Goal: Browse casually: Explore the website without a specific task or goal

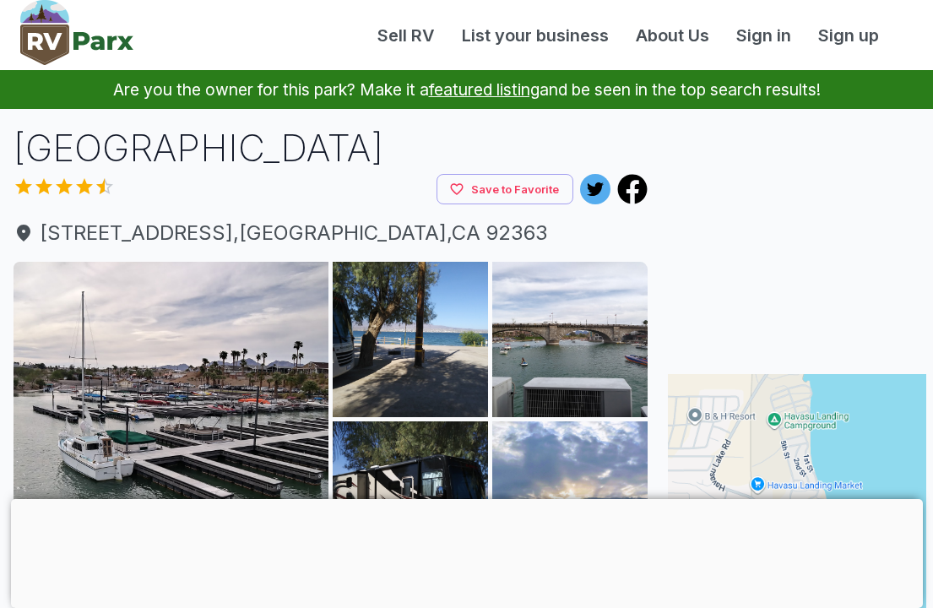
click at [232, 410] on img at bounding box center [171, 419] width 315 height 315
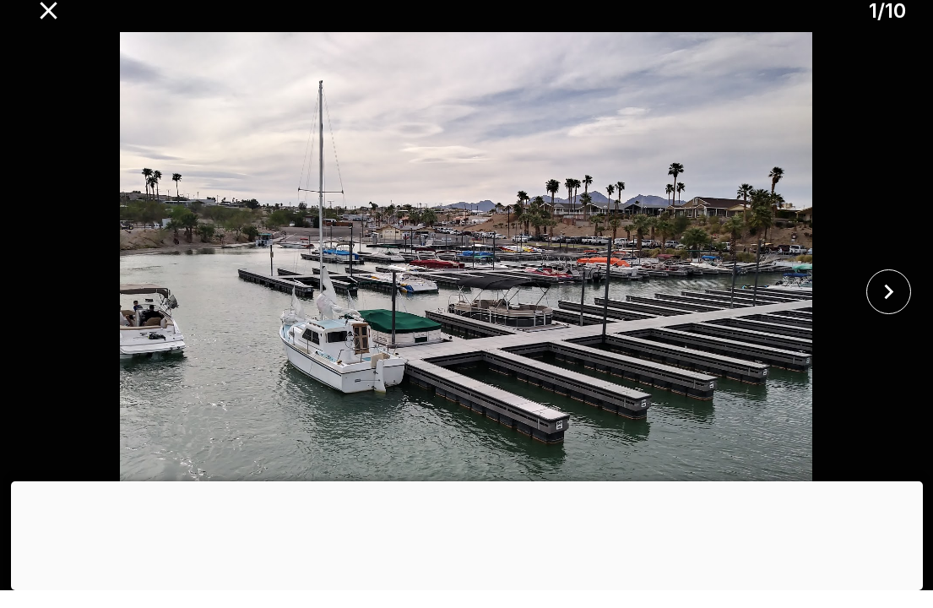
scroll to position [20, 0]
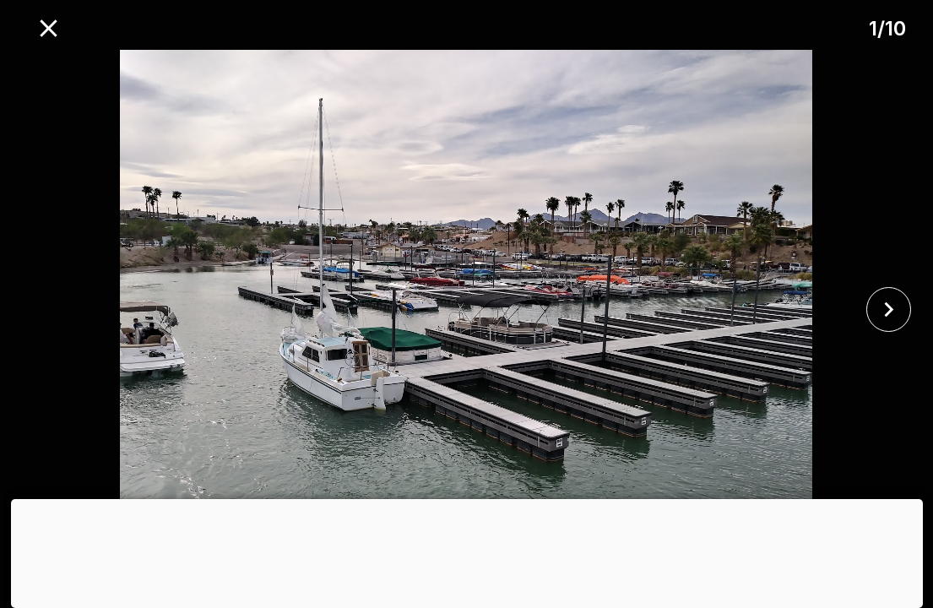
click at [887, 309] on icon "close" at bounding box center [889, 310] width 30 height 30
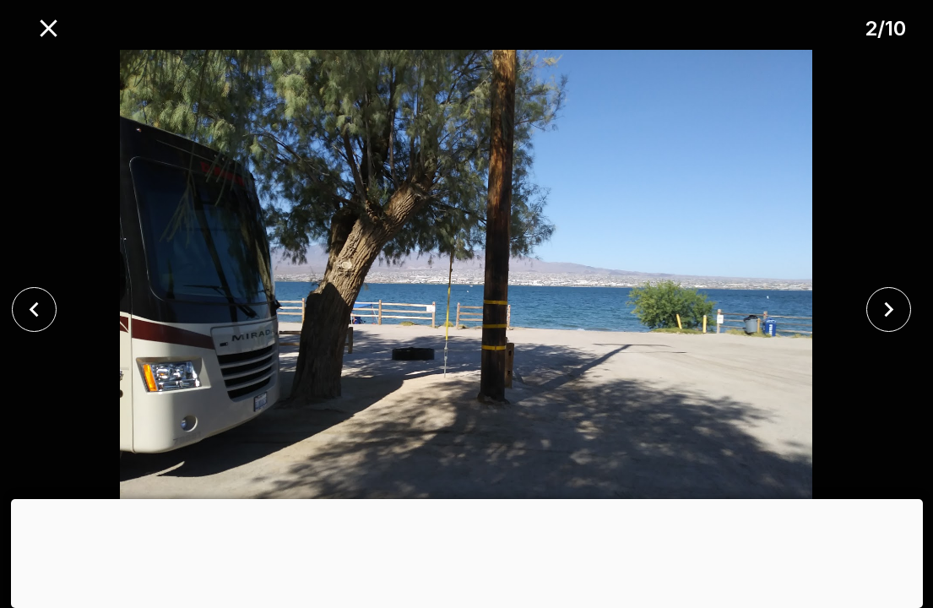
click at [891, 313] on icon "close" at bounding box center [889, 309] width 9 height 15
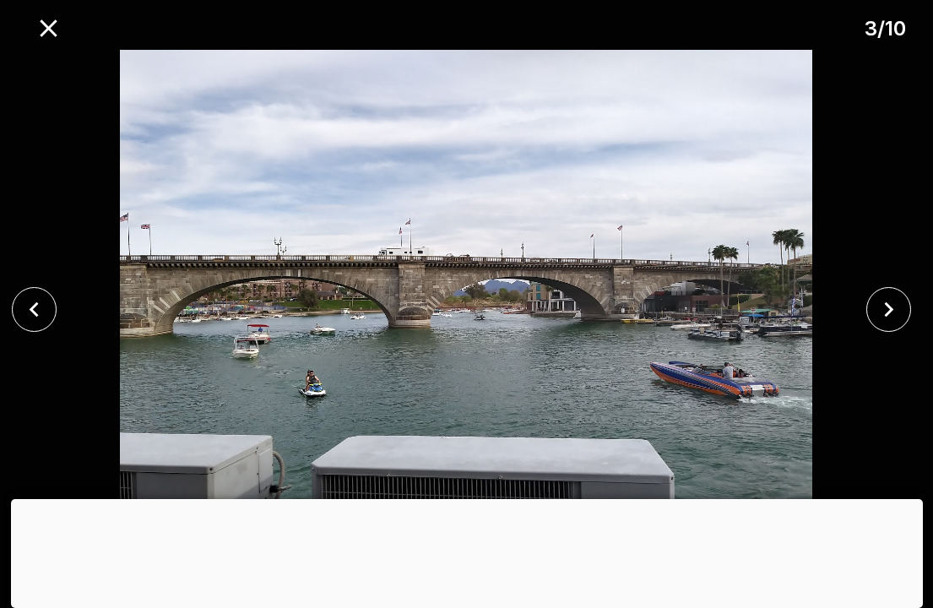
click at [889, 308] on icon "close" at bounding box center [889, 310] width 30 height 30
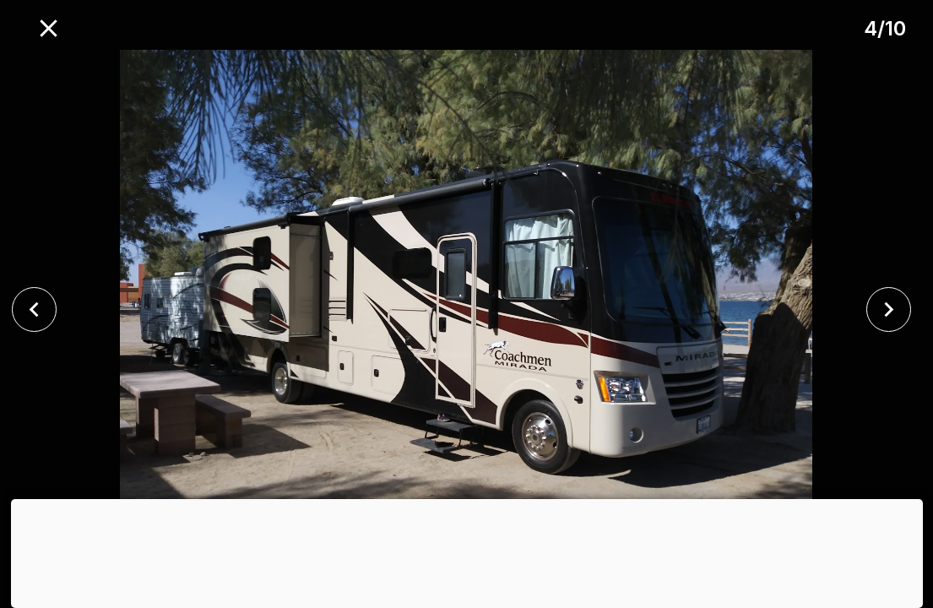
click at [884, 300] on icon "close" at bounding box center [889, 310] width 30 height 30
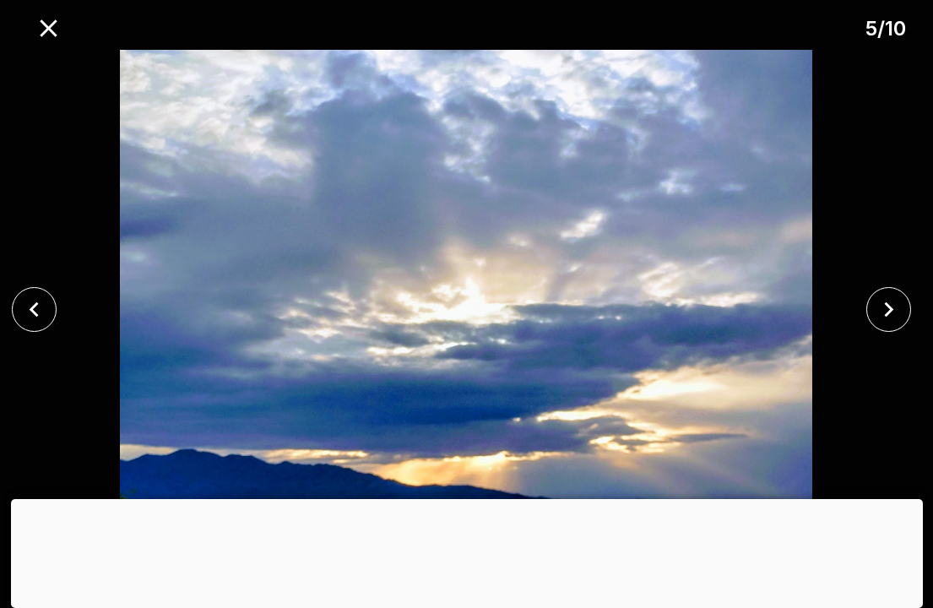
click at [883, 299] on icon "close" at bounding box center [889, 310] width 30 height 30
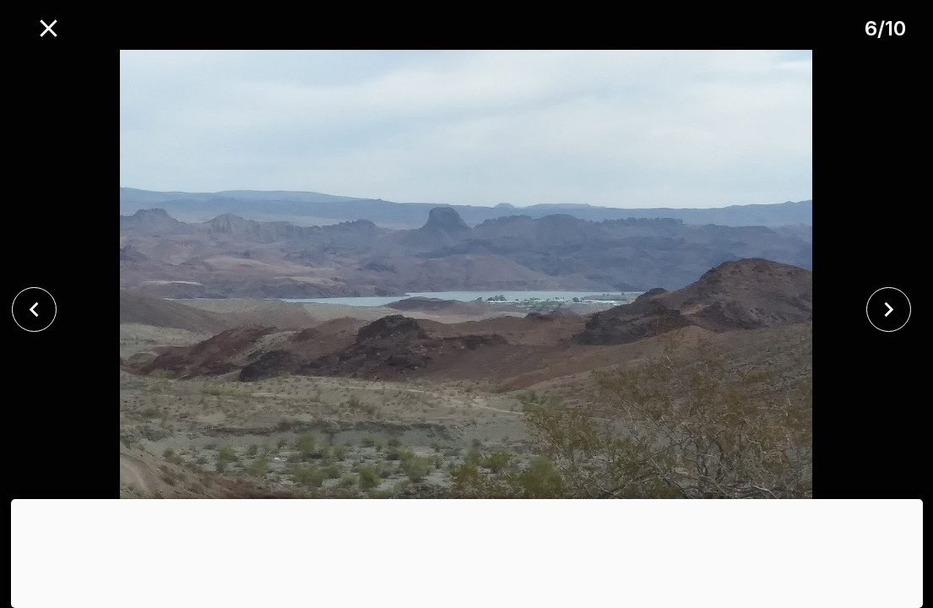
click at [889, 312] on icon "close" at bounding box center [889, 309] width 9 height 15
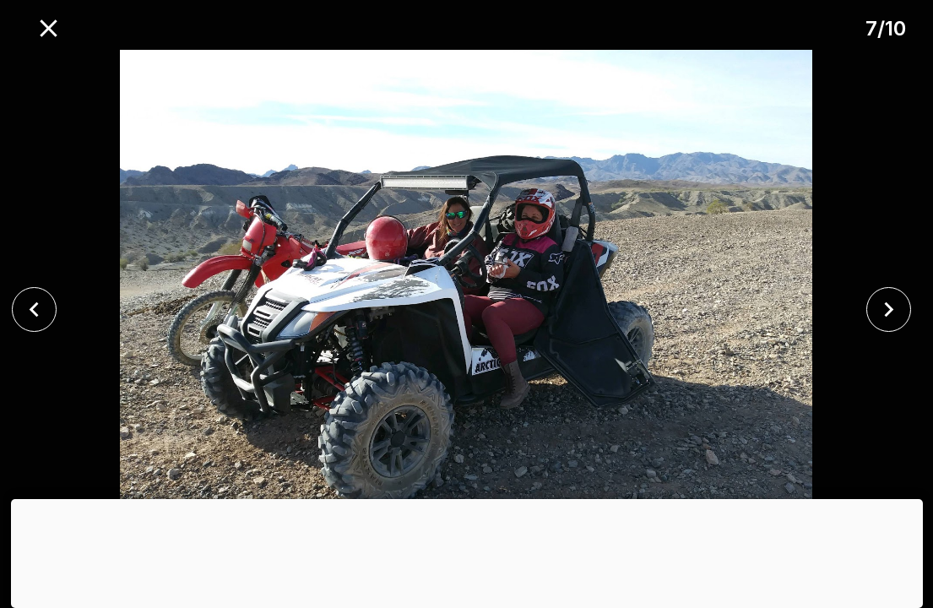
click at [887, 313] on icon "close" at bounding box center [889, 310] width 30 height 30
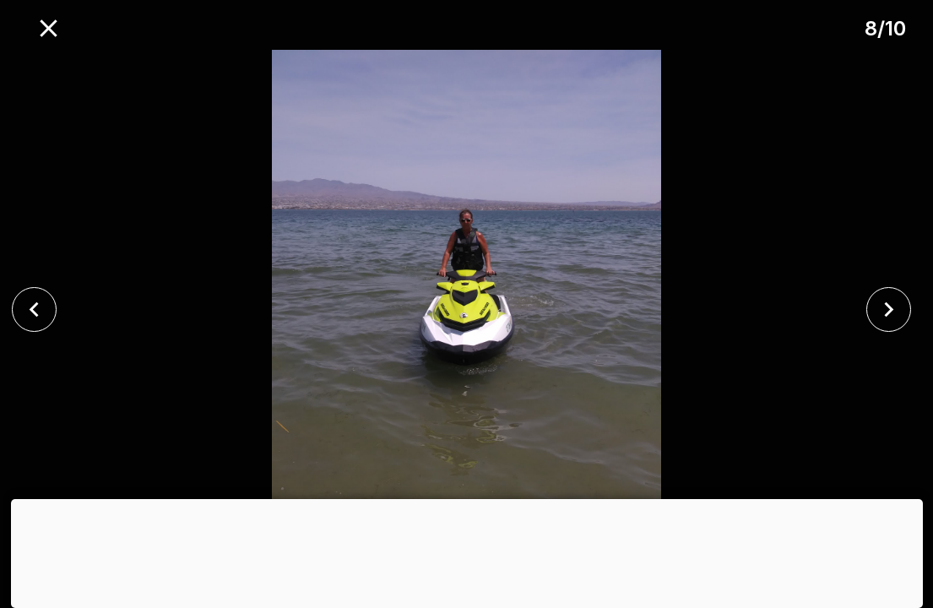
click at [868, 306] on button "close" at bounding box center [889, 309] width 45 height 45
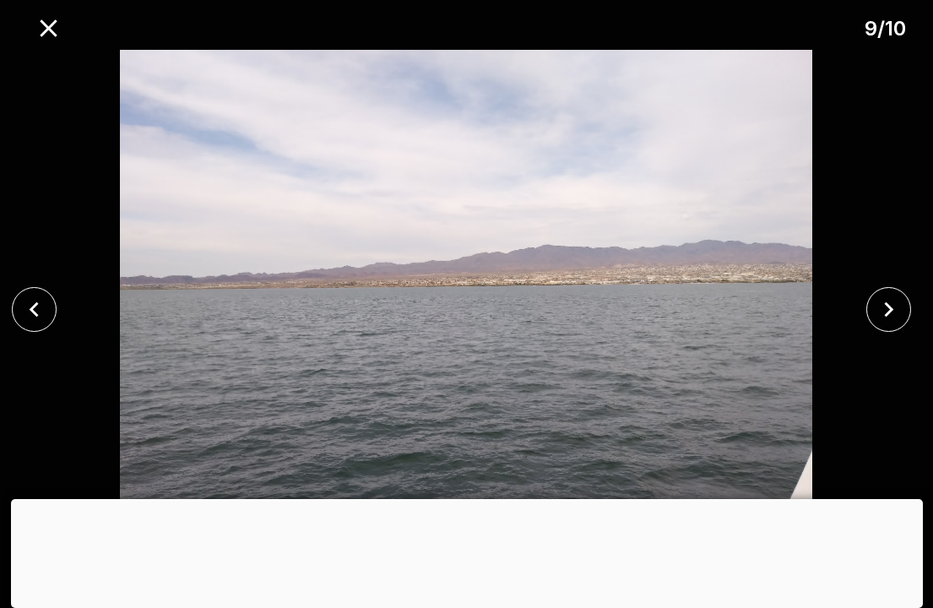
click at [873, 306] on button "close" at bounding box center [889, 309] width 45 height 45
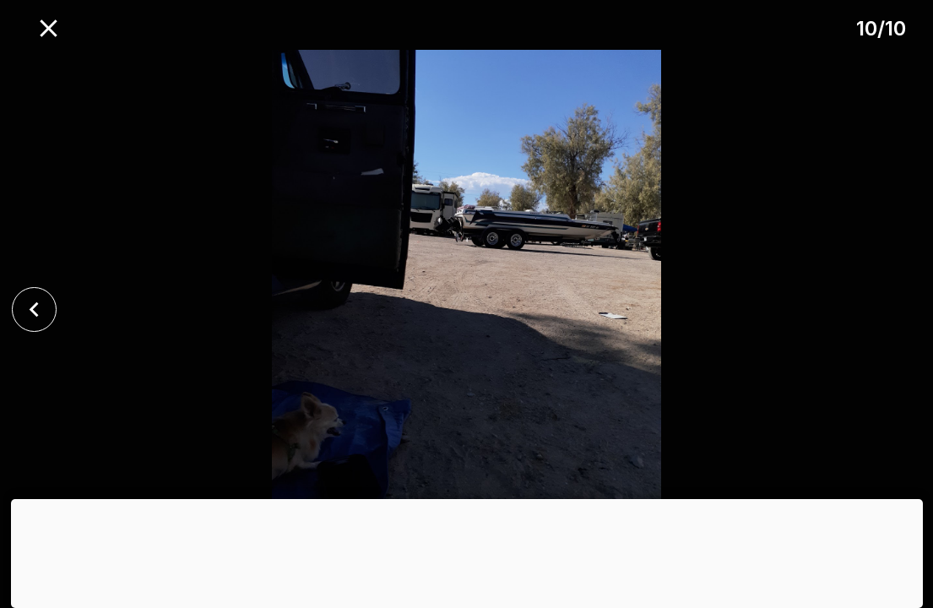
click at [873, 310] on div at bounding box center [466, 309] width 933 height 519
click at [48, 314] on icon "close" at bounding box center [34, 310] width 30 height 30
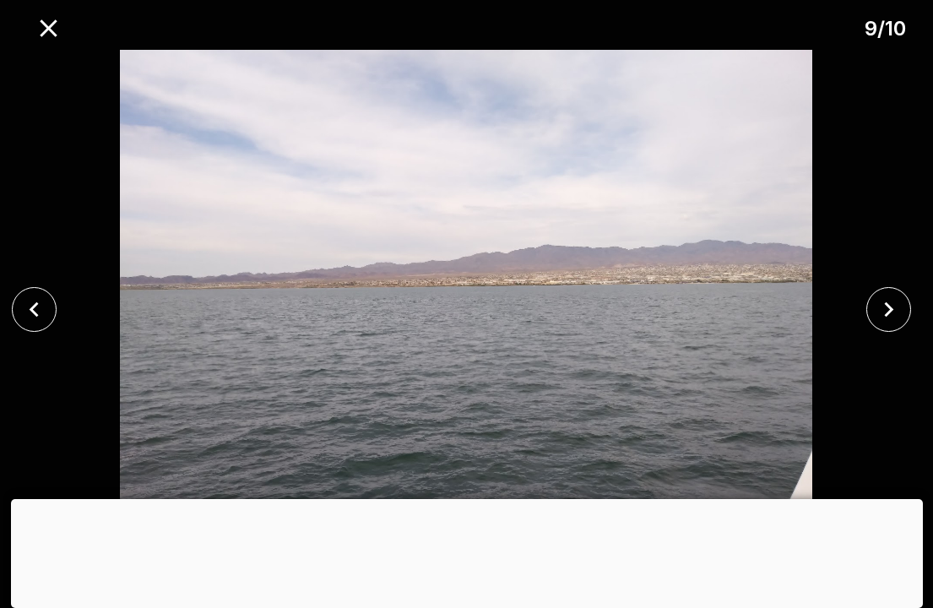
click at [48, 313] on icon "close" at bounding box center [34, 310] width 30 height 30
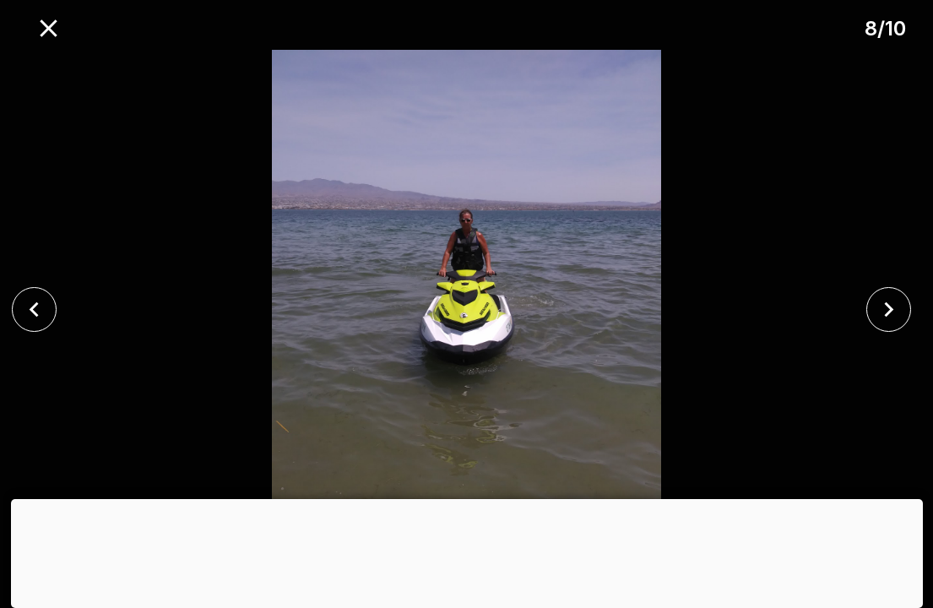
click at [57, 19] on icon "close" at bounding box center [49, 29] width 30 height 30
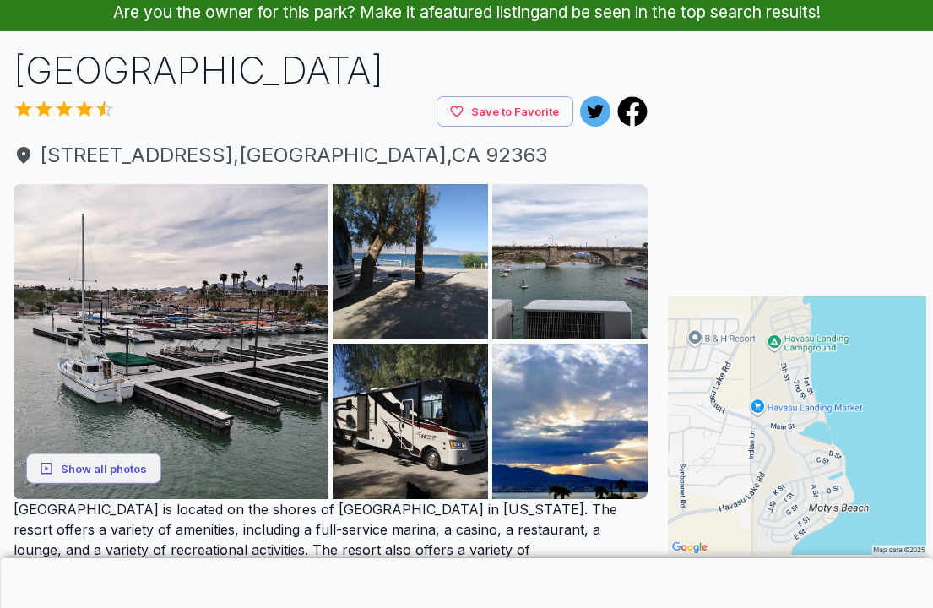
scroll to position [76, 0]
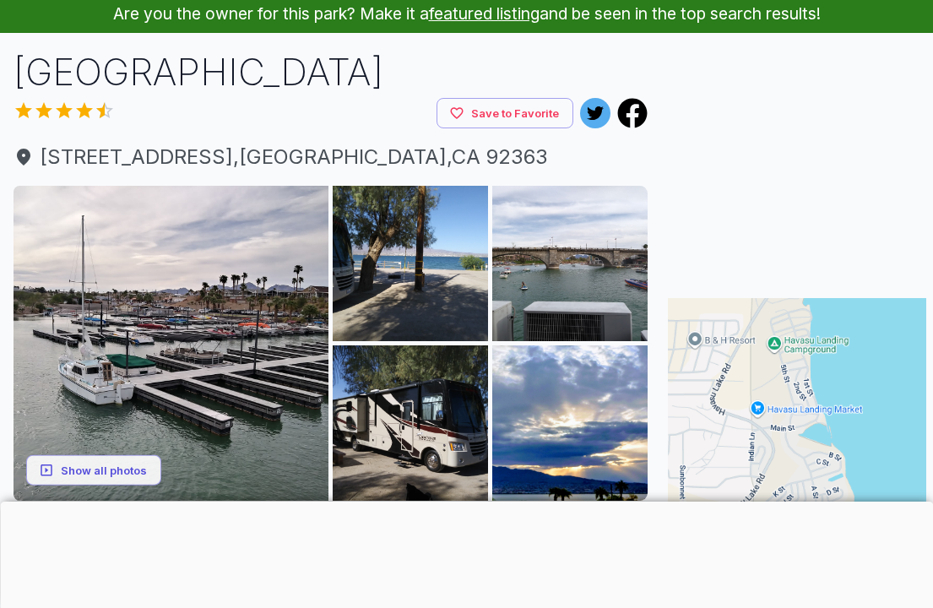
click at [199, 360] on img at bounding box center [171, 343] width 315 height 315
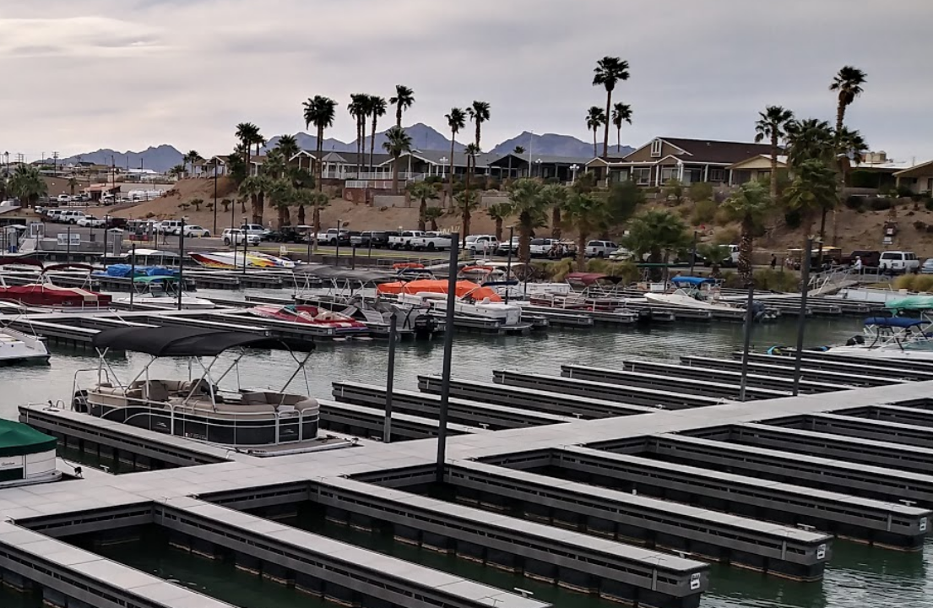
scroll to position [149, 21]
